Goal: Obtain resource: Obtain resource

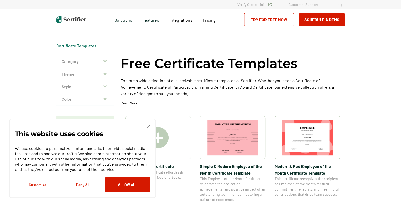
click at [105, 87] on icon "button" at bounding box center [104, 86] width 3 height 4
click at [69, 105] on p "Formal" at bounding box center [85, 104] width 47 height 5
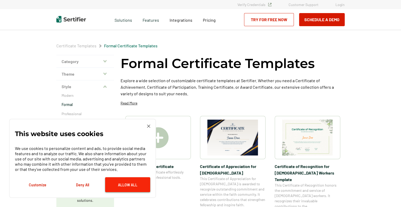
click at [130, 189] on button "Allow All" at bounding box center [127, 184] width 45 height 15
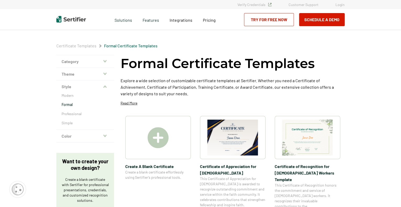
click at [234, 143] on img at bounding box center [232, 138] width 51 height 36
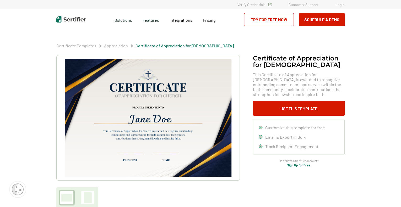
click at [116, 46] on link "Appreciation" at bounding box center [116, 45] width 24 height 5
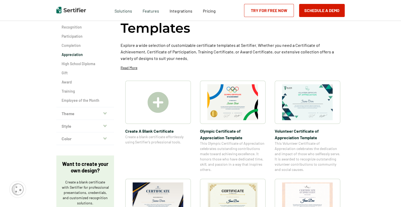
scroll to position [46, 0]
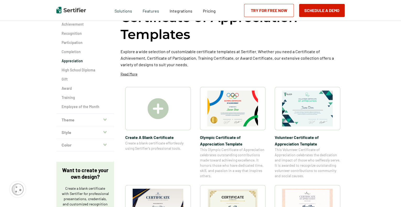
click at [301, 114] on img at bounding box center [307, 109] width 51 height 36
